Goal: Information Seeking & Learning: Learn about a topic

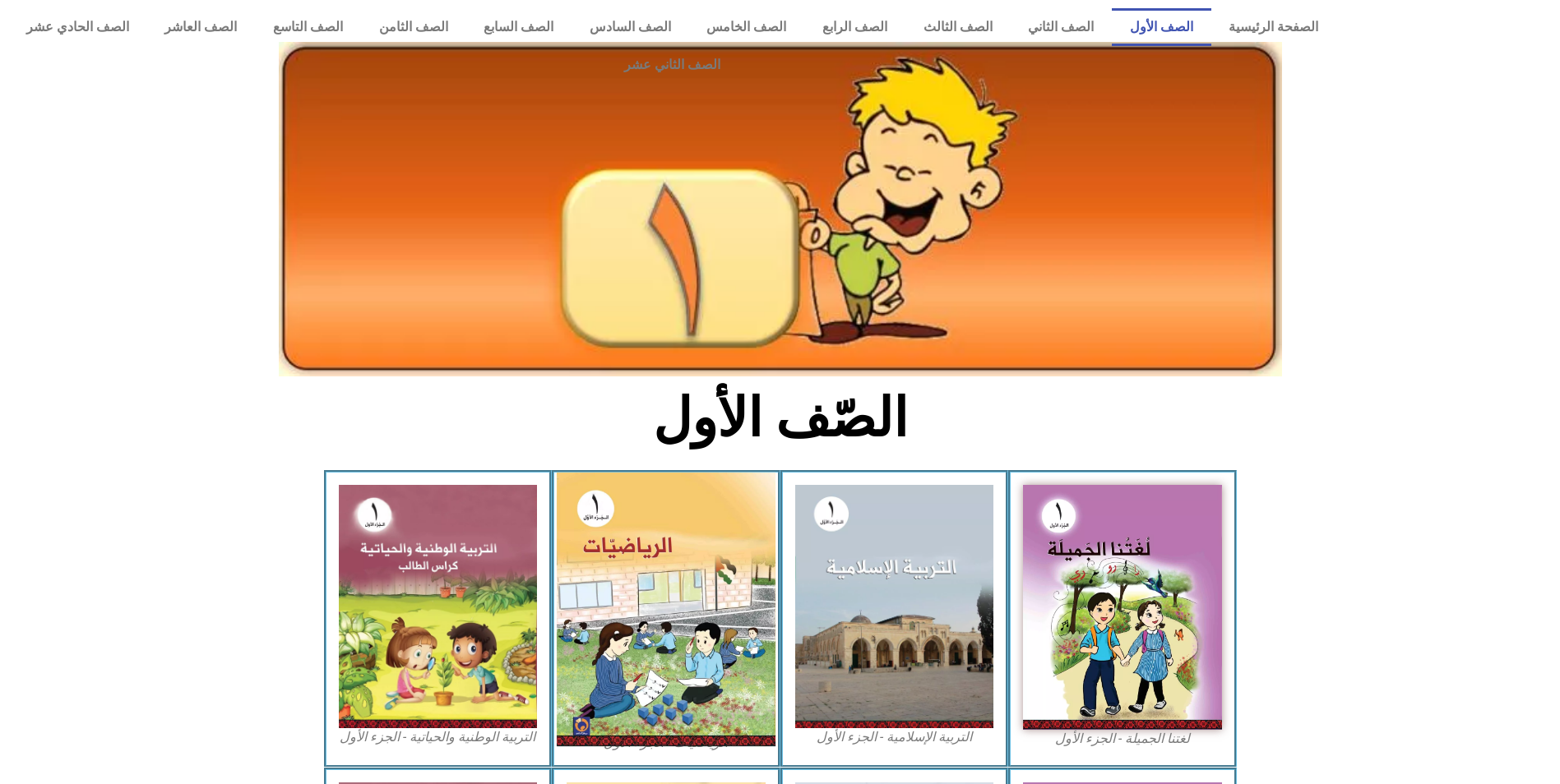
click at [647, 607] on img at bounding box center [666, 609] width 219 height 274
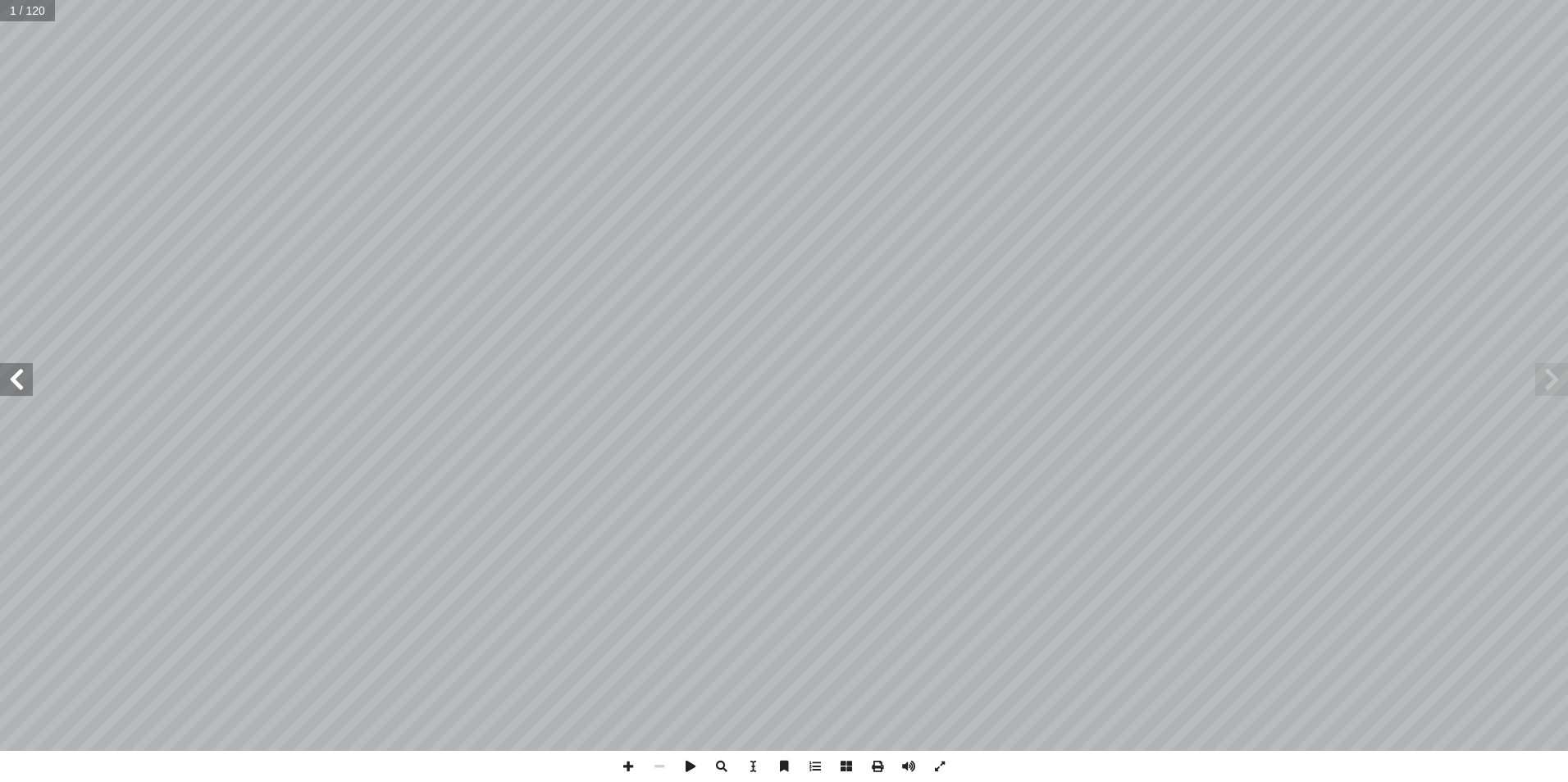
click at [20, 389] on span at bounding box center [16, 379] width 33 height 33
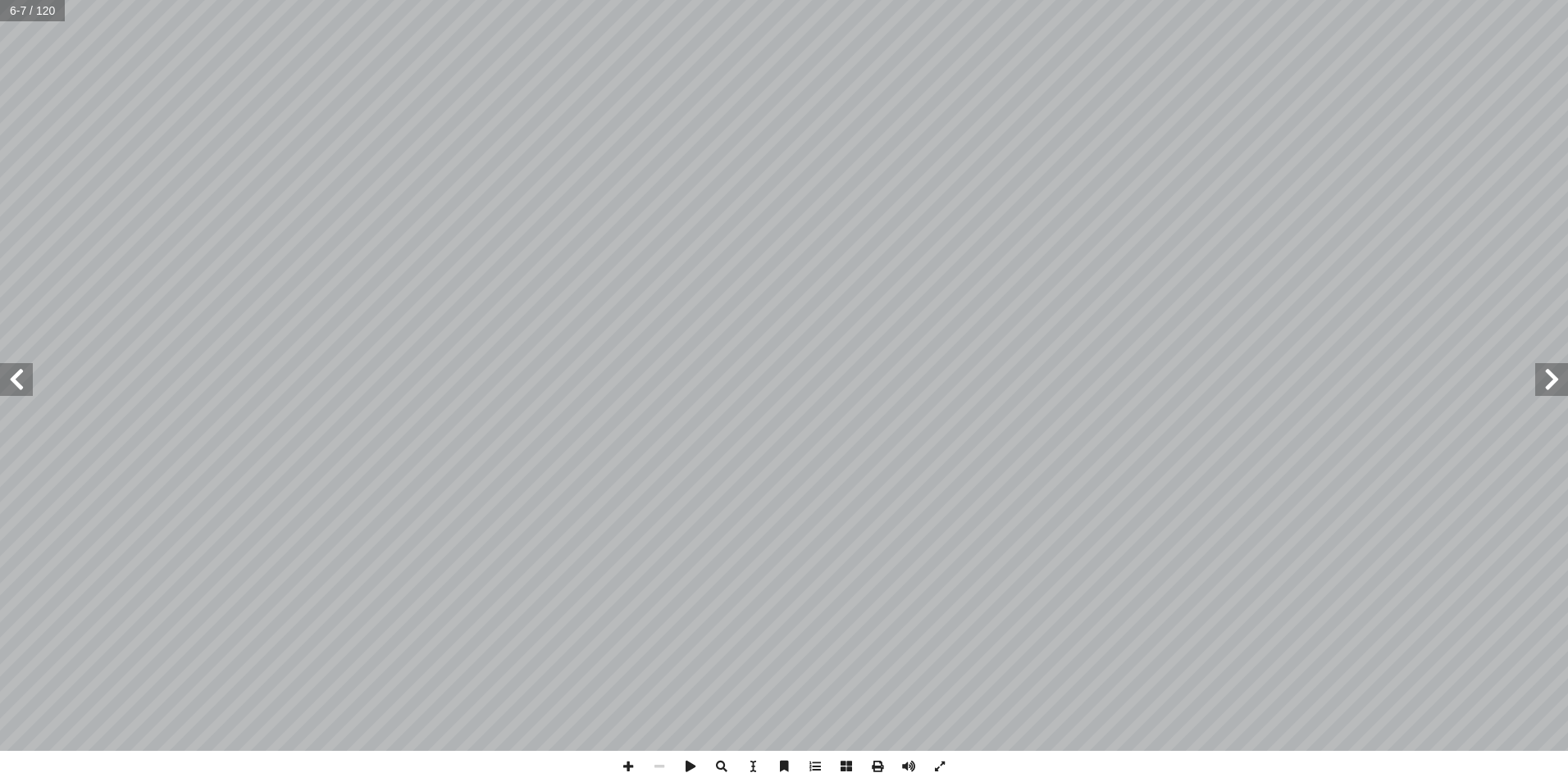
click at [20, 389] on span at bounding box center [16, 379] width 33 height 33
click at [22, 388] on span at bounding box center [16, 379] width 33 height 33
click at [633, 766] on span at bounding box center [628, 766] width 31 height 31
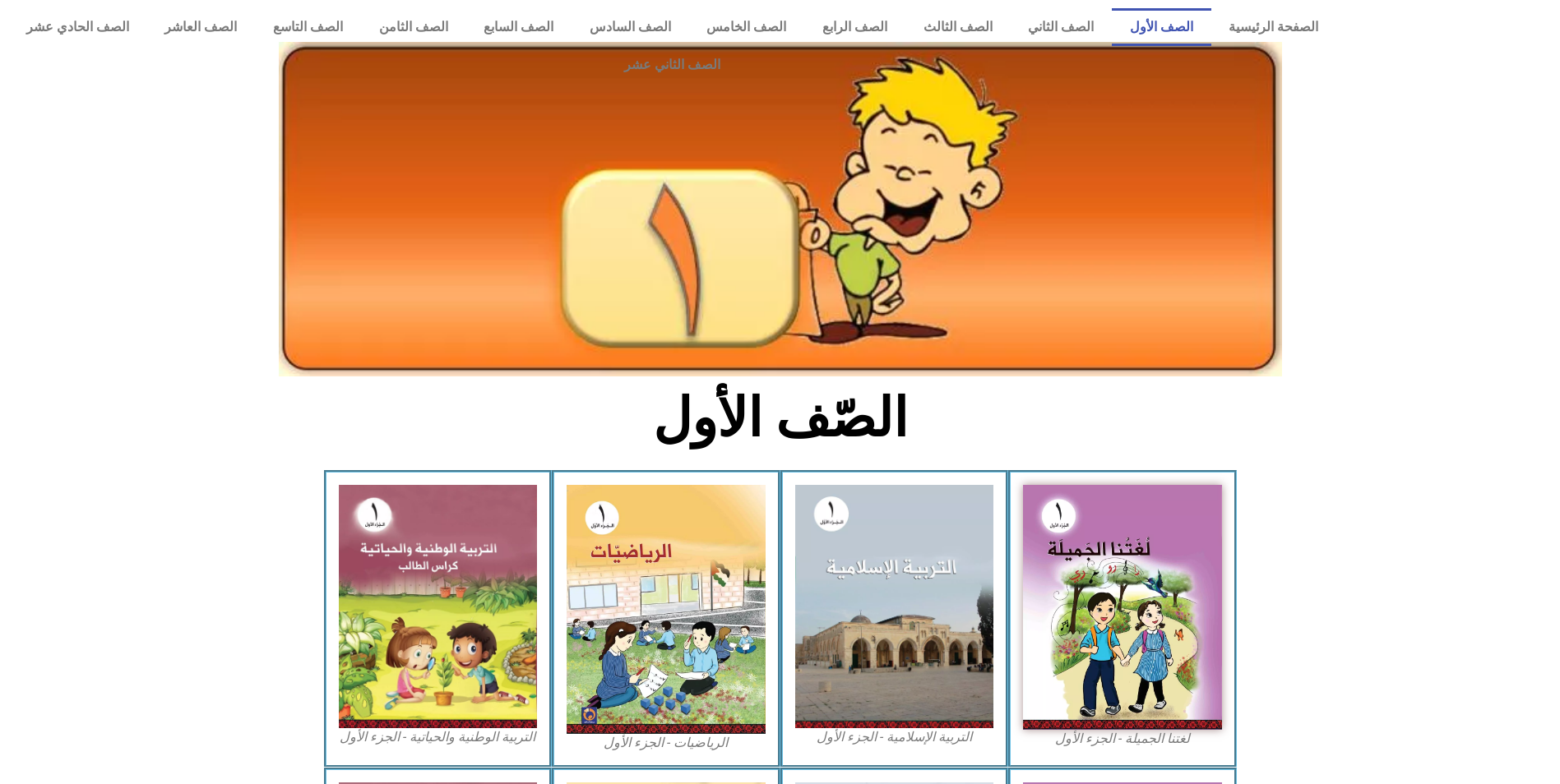
click at [1086, 565] on img at bounding box center [1122, 607] width 199 height 245
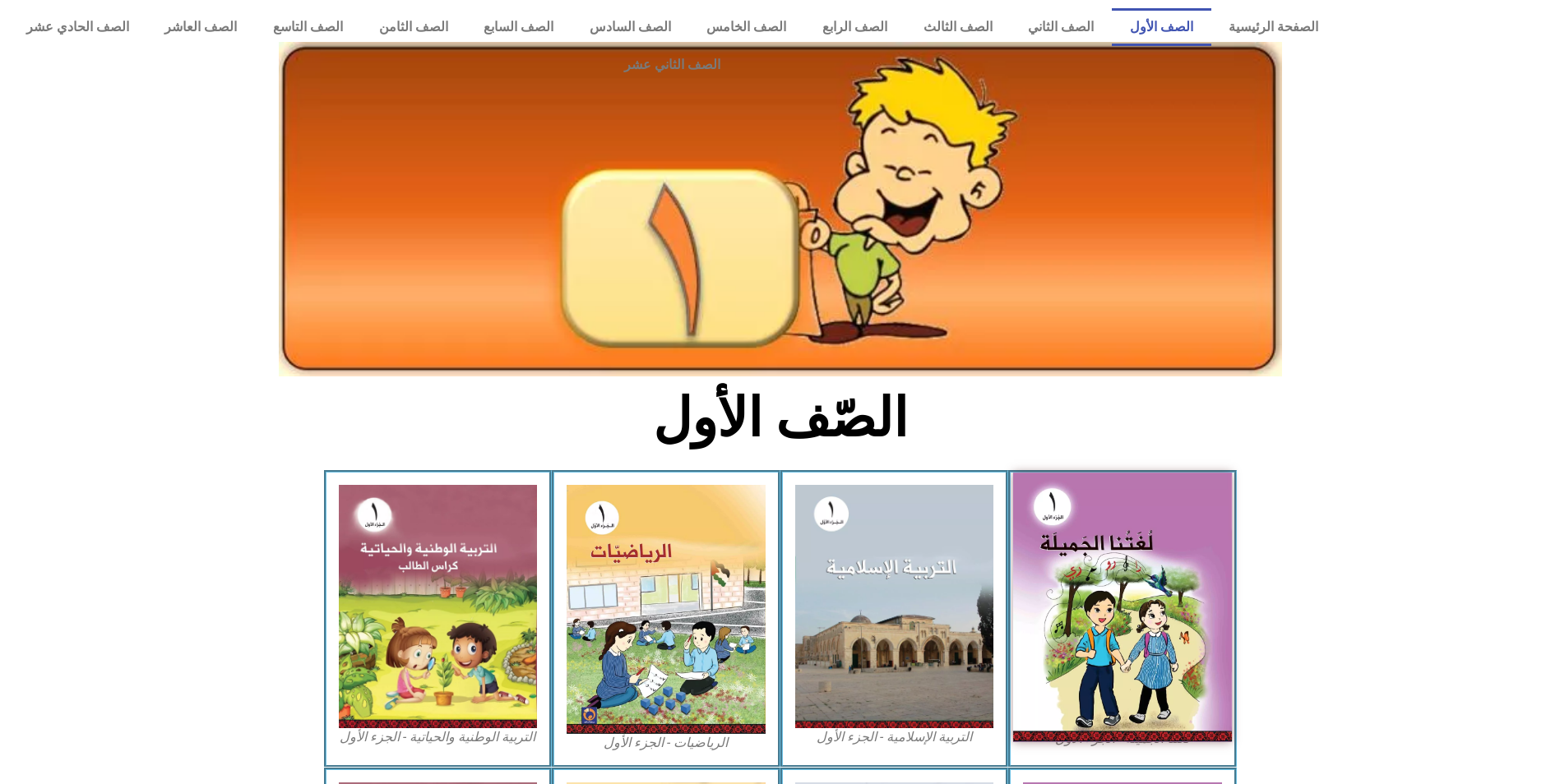
click at [1084, 524] on img at bounding box center [1122, 607] width 219 height 270
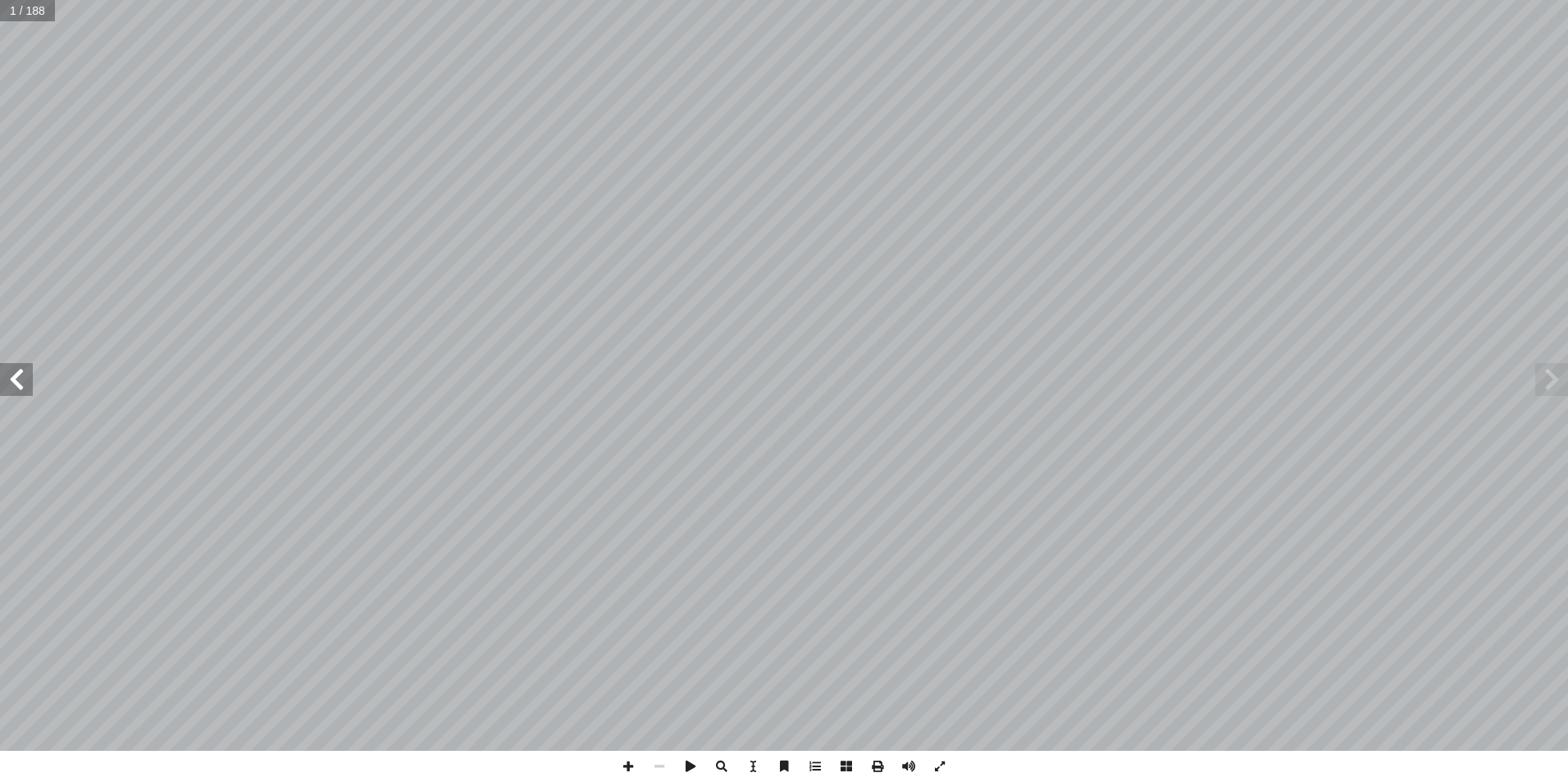
click at [13, 391] on span at bounding box center [16, 379] width 33 height 33
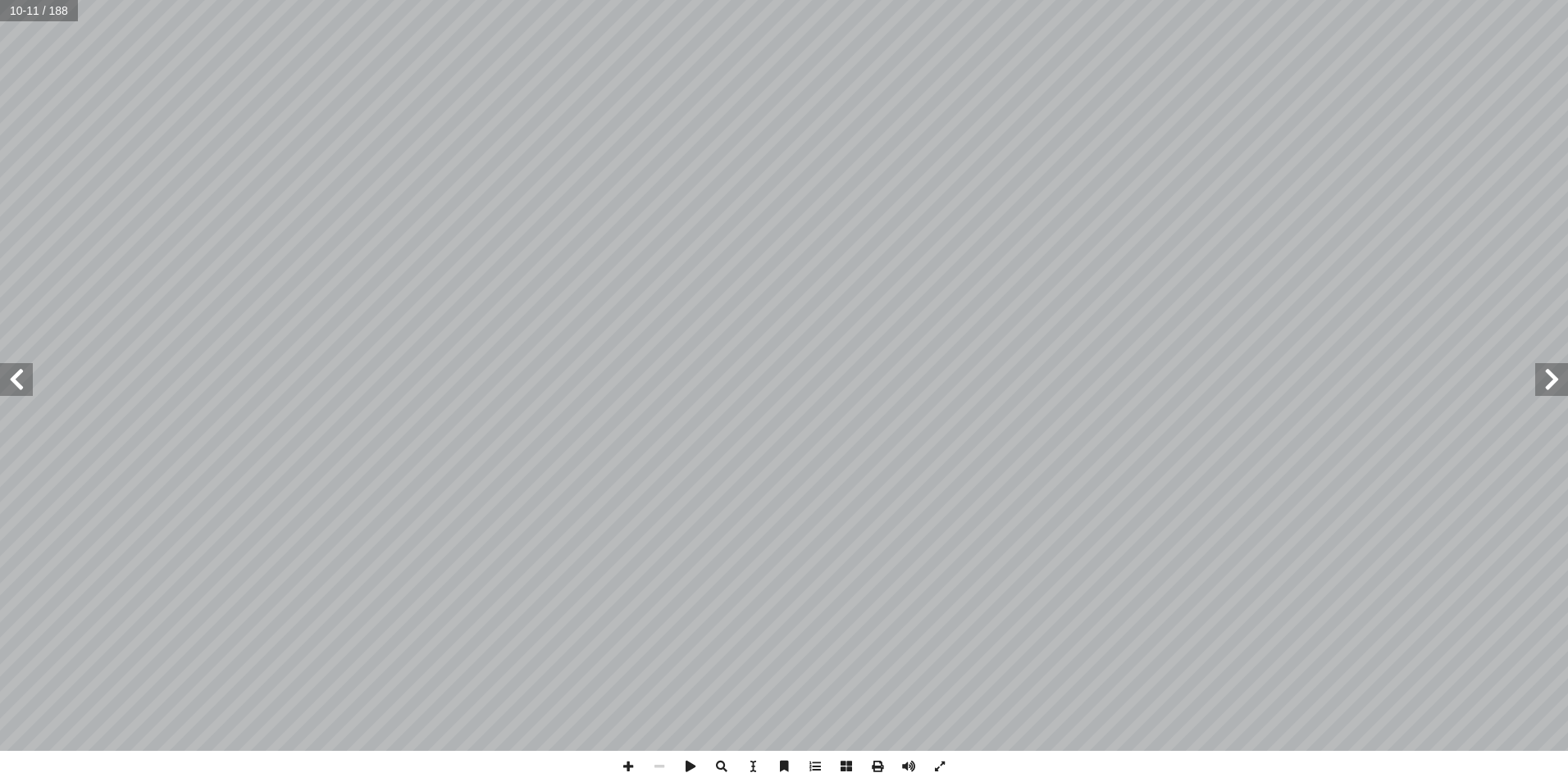
click at [20, 366] on span at bounding box center [16, 379] width 33 height 33
click at [5, 375] on span at bounding box center [16, 379] width 33 height 33
click at [6, 372] on span at bounding box center [16, 379] width 33 height 33
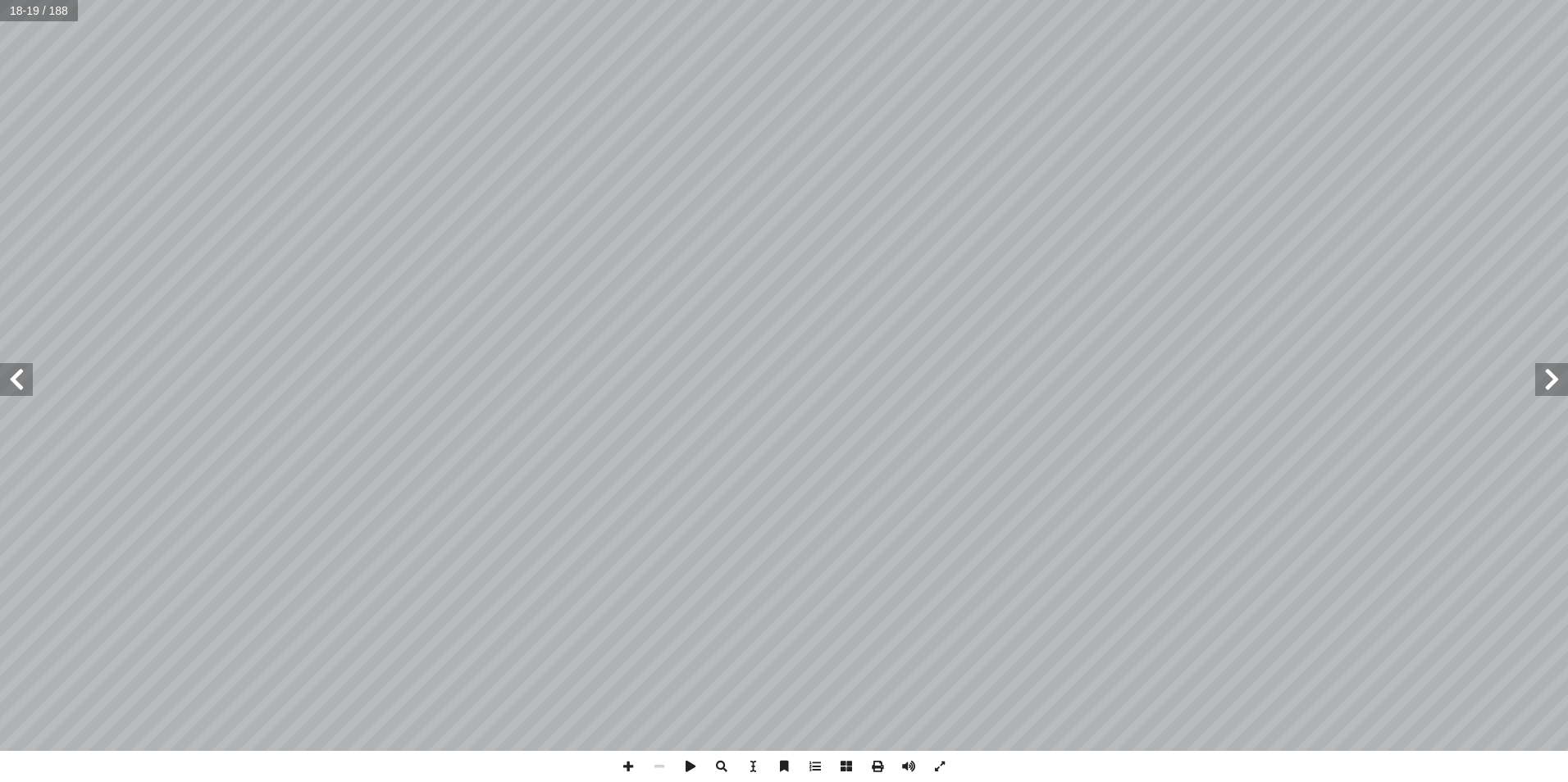
click at [6, 372] on span at bounding box center [16, 379] width 33 height 33
click at [11, 382] on span at bounding box center [16, 379] width 33 height 33
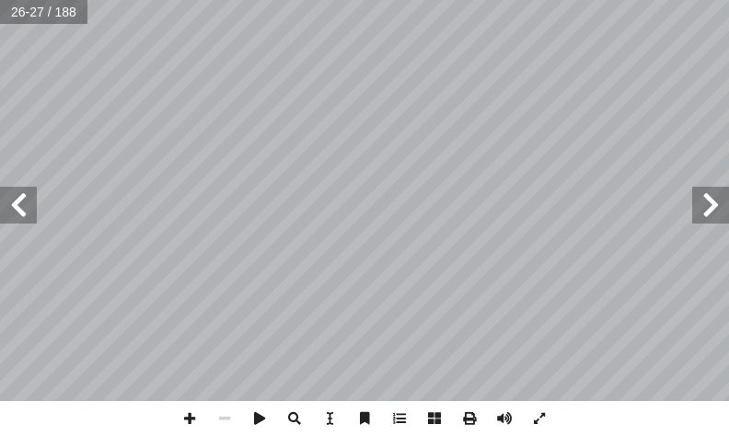
click at [708, 203] on span at bounding box center [710, 205] width 37 height 37
click at [199, 419] on span at bounding box center [189, 418] width 35 height 35
click at [729, 124] on html "الصفحة الرئيسية الصف الأول الصف الثاني الصف الثالث الصف الرابع الصف الخامس الصف…" at bounding box center [364, 62] width 729 height 124
